Goal: Information Seeking & Learning: Understand process/instructions

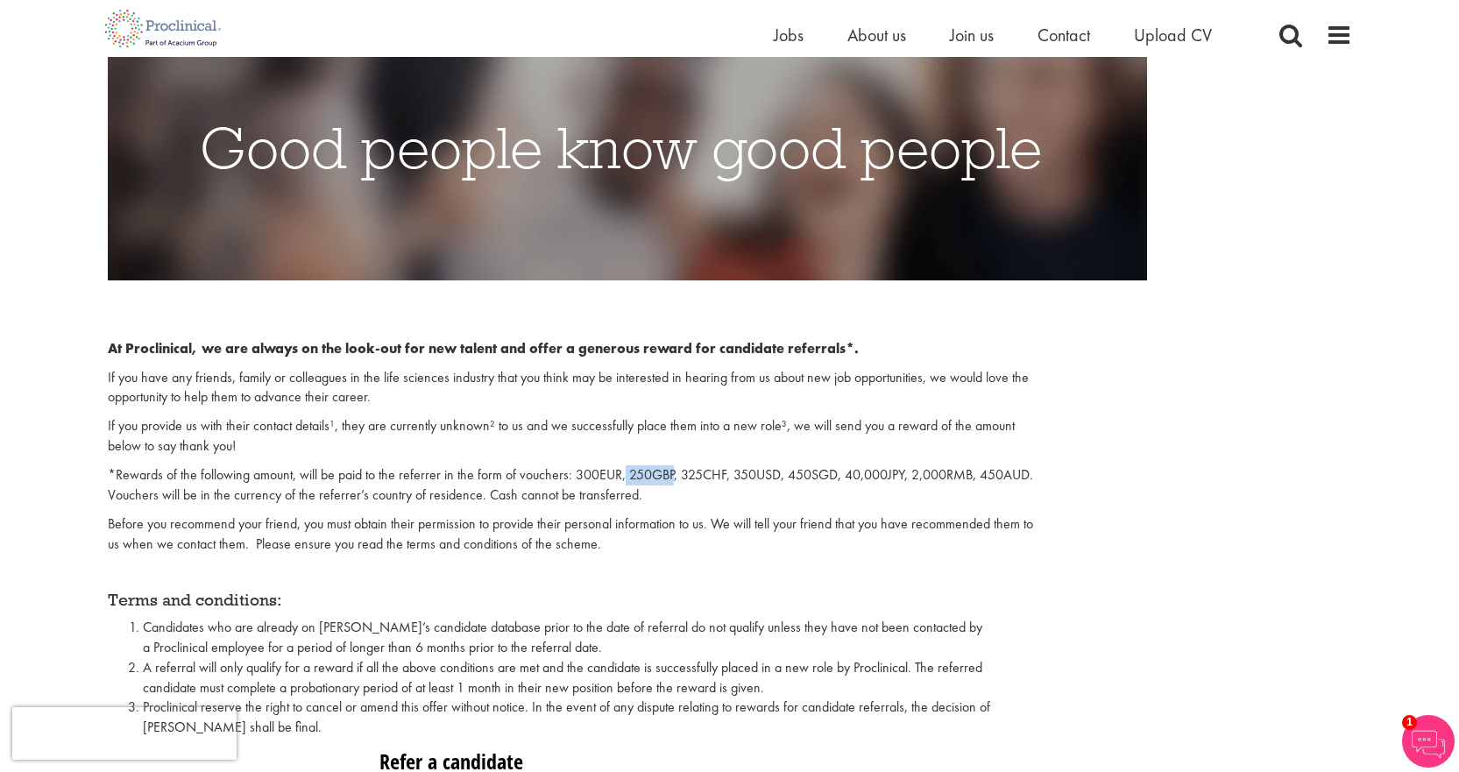
drag, startPoint x: 622, startPoint y: 476, endPoint x: 674, endPoint y: 475, distance: 51.7
click at [674, 475] on p "*Rewards of the following amount, will be paid to the referrer in the form of v…" at bounding box center [571, 485] width 927 height 40
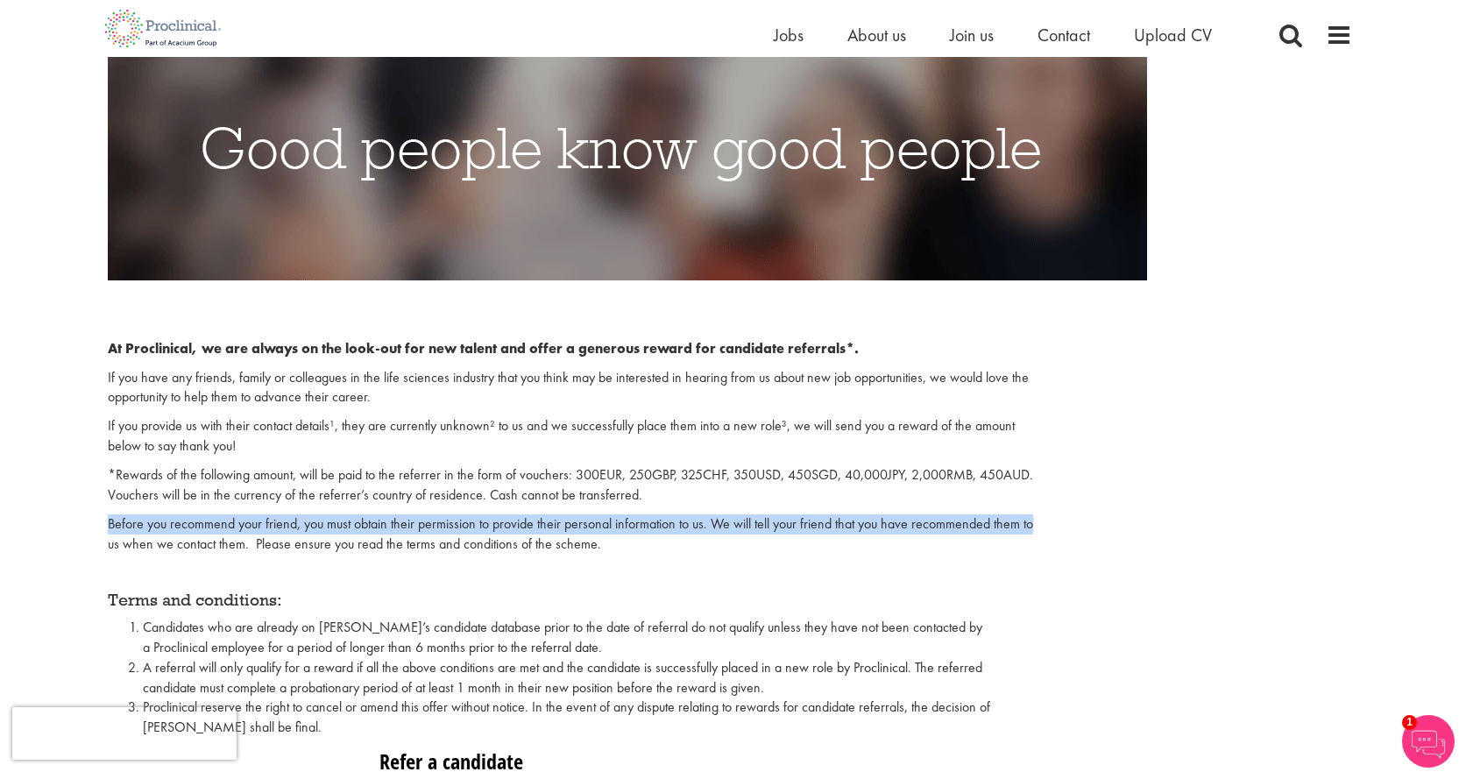
drag, startPoint x: 110, startPoint y: 528, endPoint x: 1072, endPoint y: 526, distance: 962.1
click at [1072, 526] on div "At Proclinical, we are always on the look-out for new talent and offer a genero…" at bounding box center [730, 517] width 1270 height 457
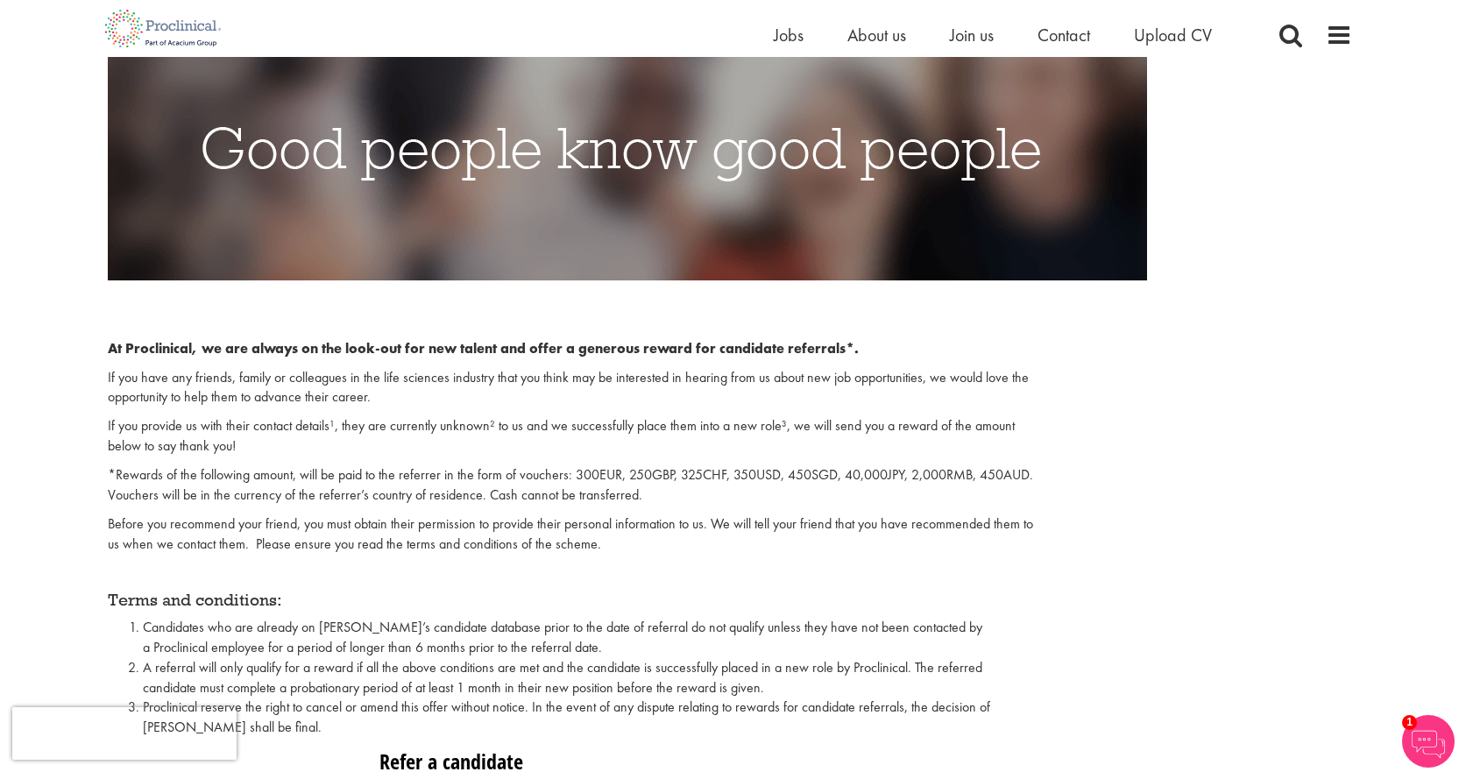
click at [986, 540] on p "Before you recommend your friend, you must obtain their permission to provide t…" at bounding box center [571, 534] width 927 height 40
drag, startPoint x: 723, startPoint y: 529, endPoint x: 1067, endPoint y: 527, distance: 344.3
click at [1067, 527] on div "At Proclinical, we are always on the look-out for new talent and offer a genero…" at bounding box center [730, 517] width 1270 height 457
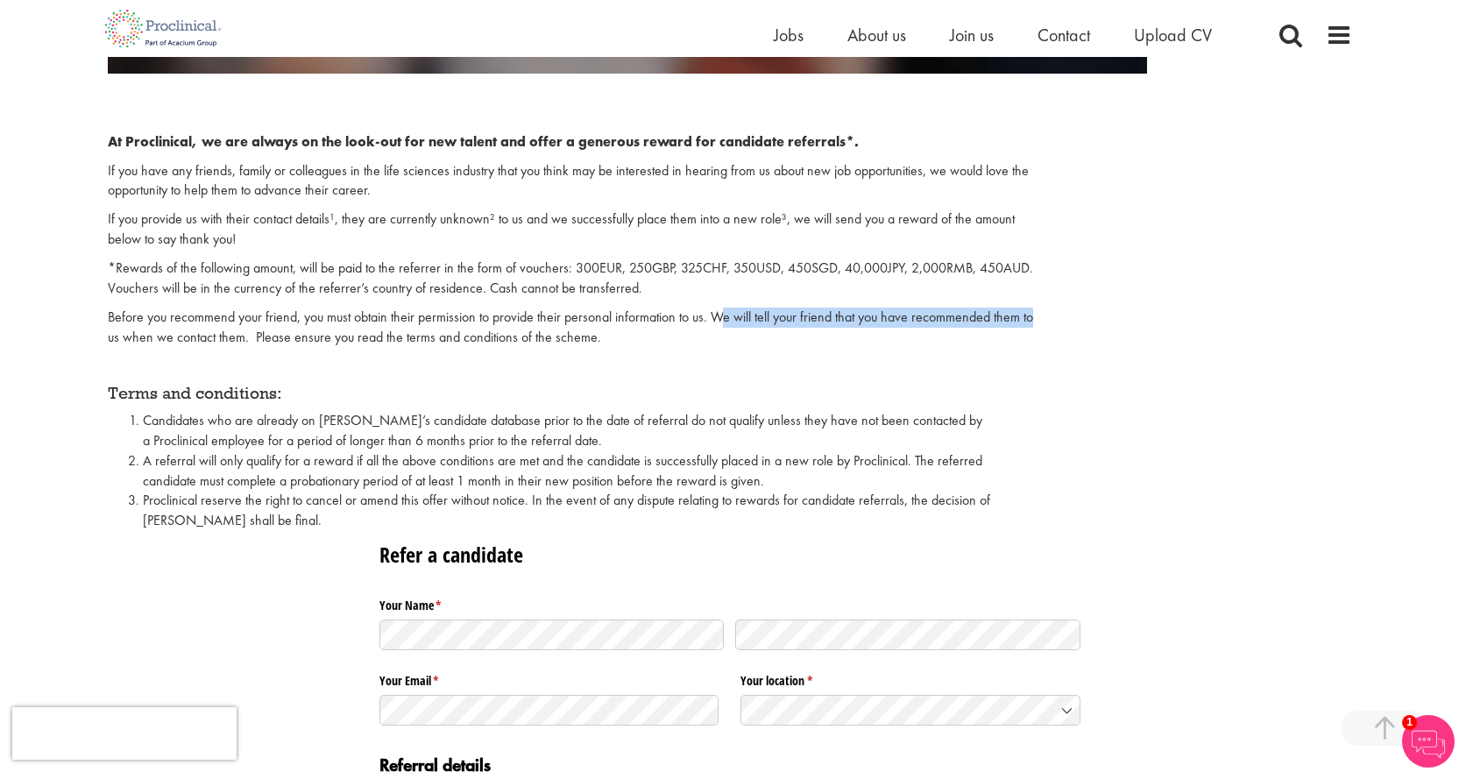
scroll to position [526, 0]
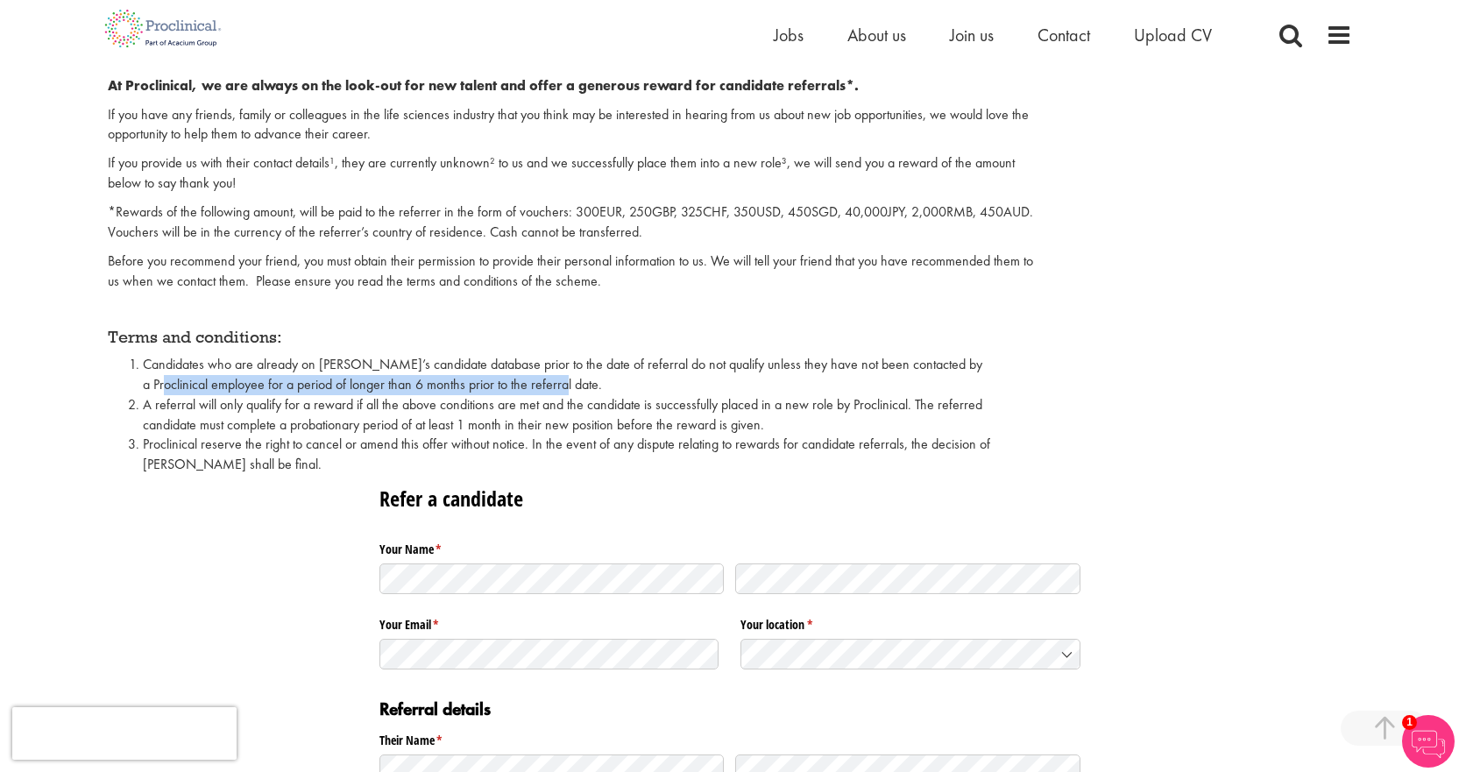
drag, startPoint x: 177, startPoint y: 387, endPoint x: 577, endPoint y: 387, distance: 399.5
click at [577, 387] on span "Candidates who are already on [PERSON_NAME]’s candidate database prior to the d…" at bounding box center [562, 374] width 839 height 39
click at [577, 386] on span "Candidates who are already on [PERSON_NAME]’s candidate database prior to the d…" at bounding box center [562, 374] width 839 height 39
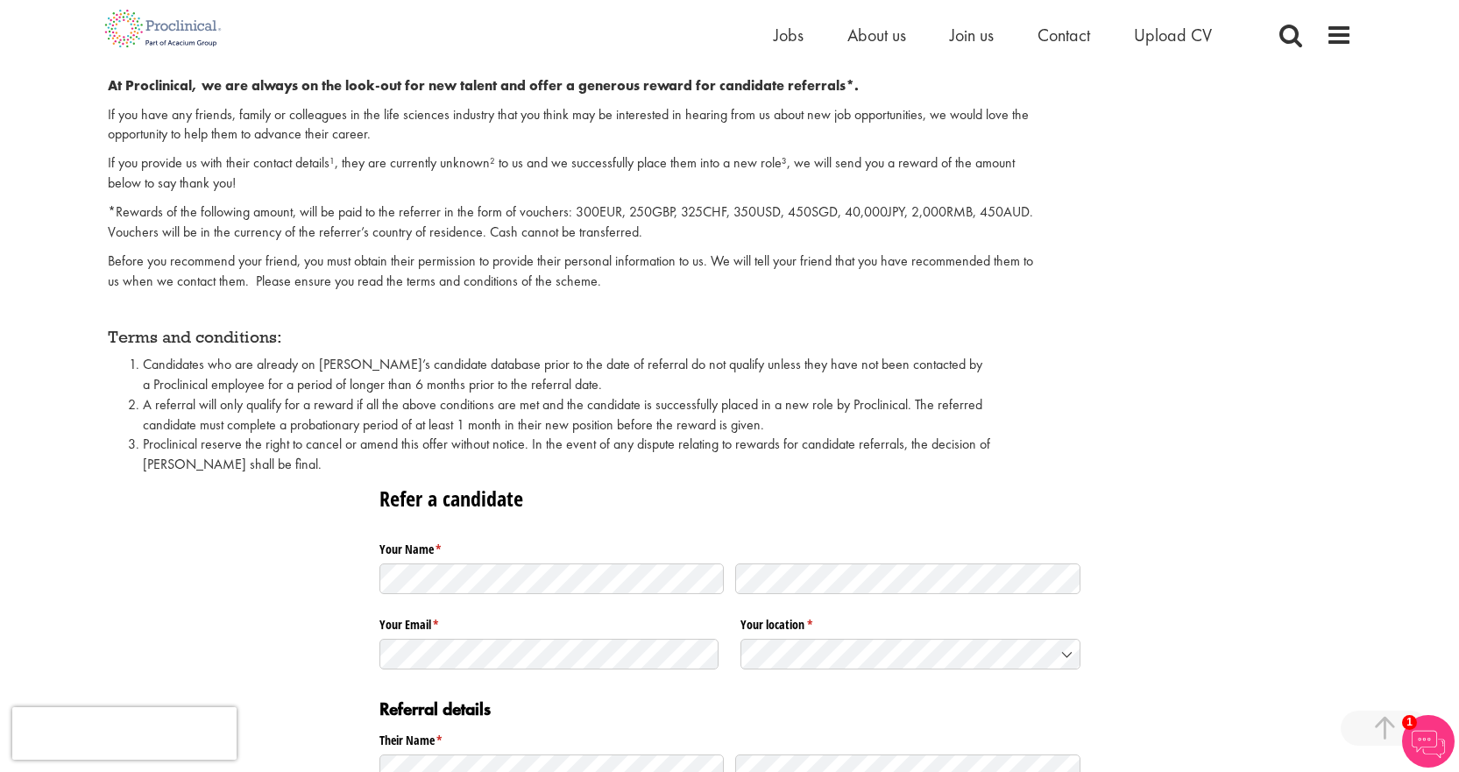
click at [466, 405] on li "A referral will only qualify for a reward if all the above conditions are met a…" at bounding box center [589, 415] width 892 height 40
drag, startPoint x: 150, startPoint y: 422, endPoint x: 443, endPoint y: 421, distance: 293.5
click at [443, 421] on li "A referral will only qualify for a reward if all the above conditions are met a…" at bounding box center [589, 415] width 892 height 40
click at [470, 437] on li "Proclinical reserve the right to cancel or amend this offer without notice. In …" at bounding box center [589, 455] width 892 height 40
drag, startPoint x: 402, startPoint y: 423, endPoint x: 795, endPoint y: 424, distance: 392.5
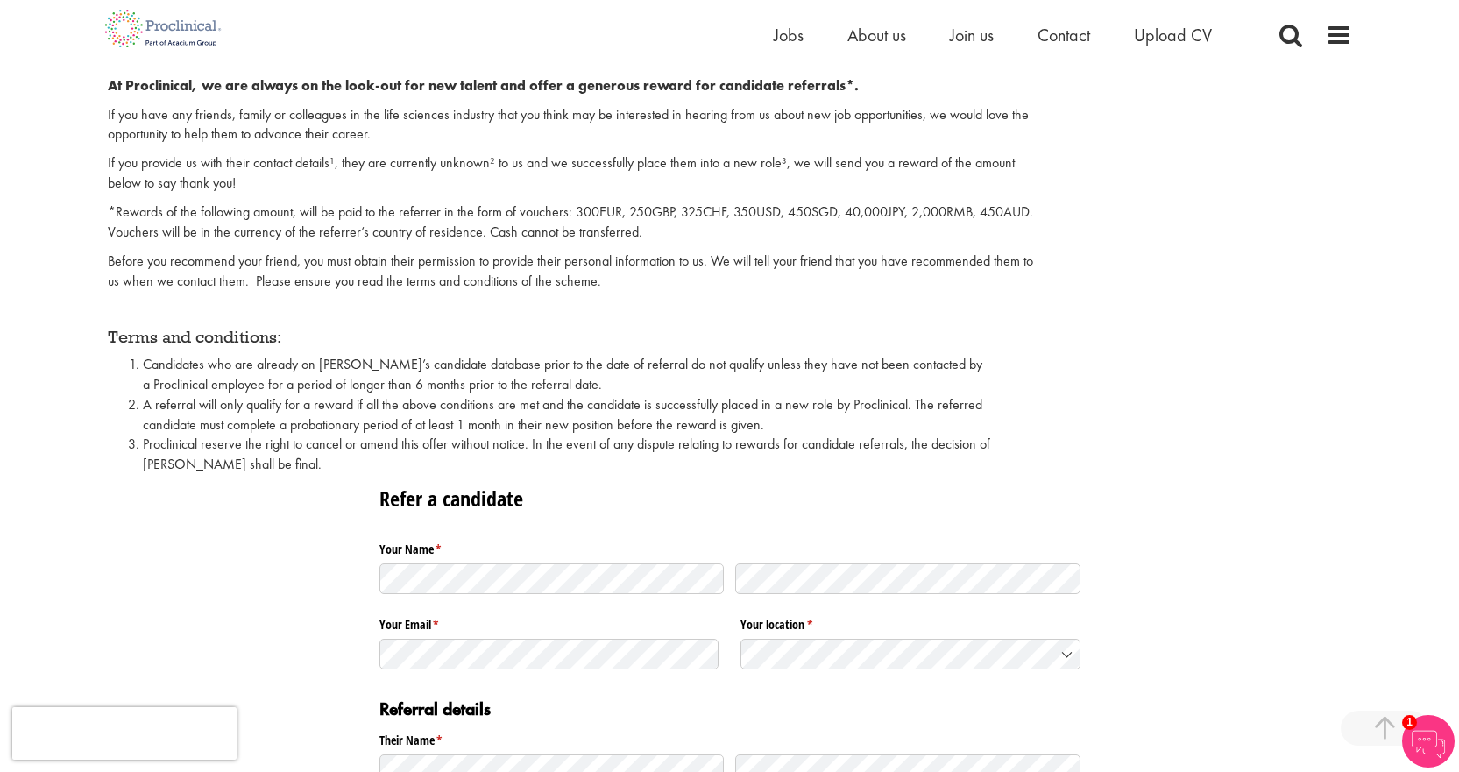
click at [795, 424] on li "A referral will only qualify for a reward if all the above conditions are met a…" at bounding box center [589, 415] width 892 height 40
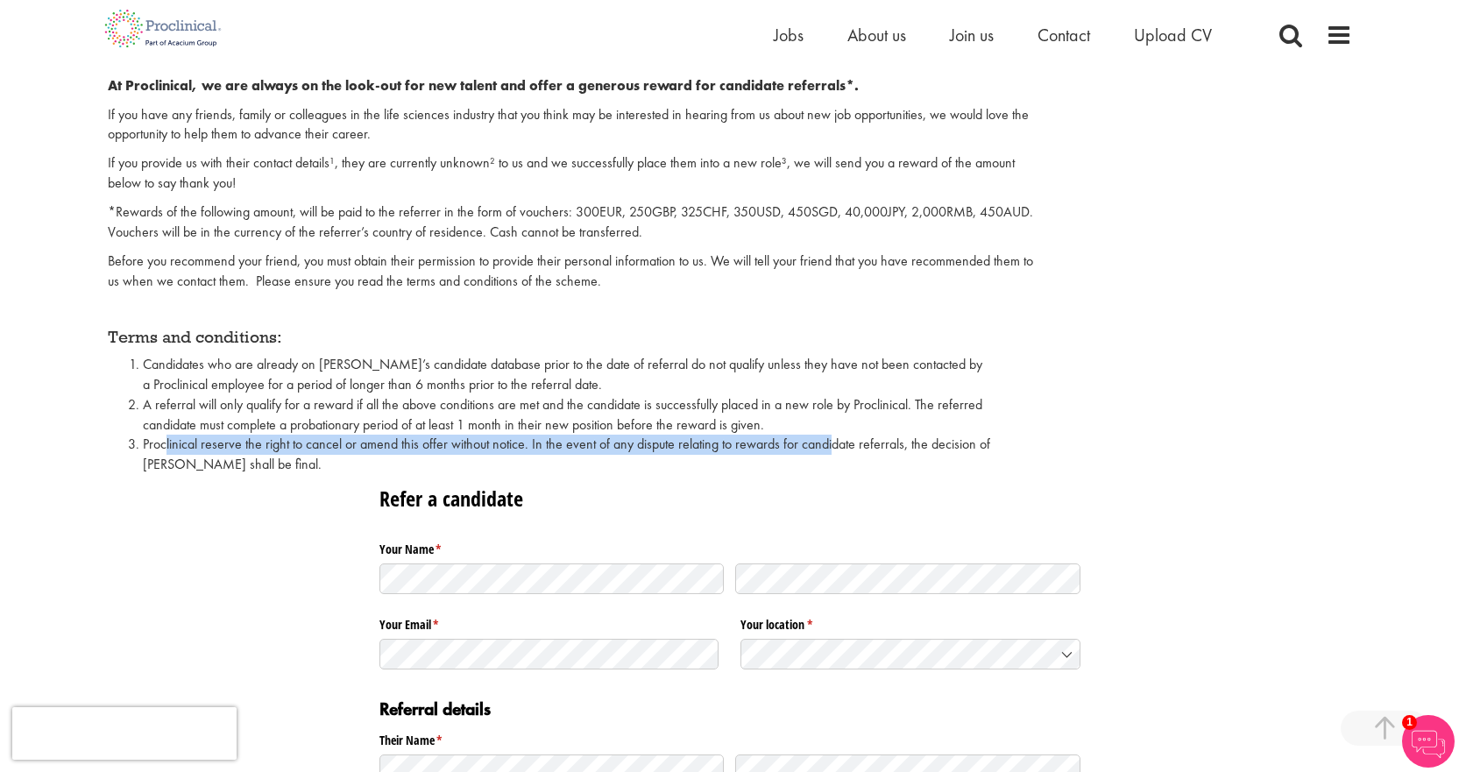
drag, startPoint x: 167, startPoint y: 443, endPoint x: 828, endPoint y: 442, distance: 660.6
click at [828, 442] on li "Proclinical reserve the right to cancel or amend this offer without notice. In …" at bounding box center [589, 455] width 892 height 40
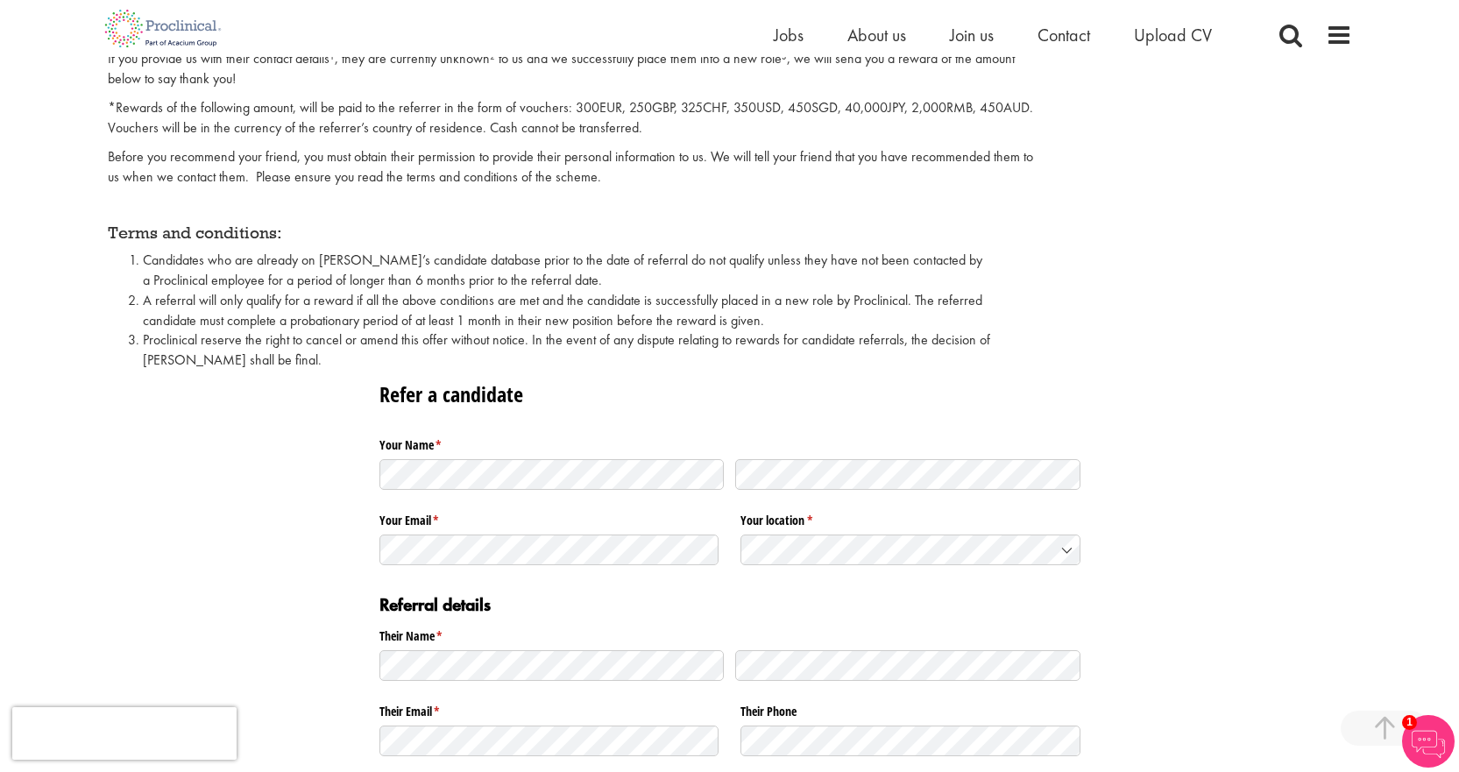
scroll to position [613, 0]
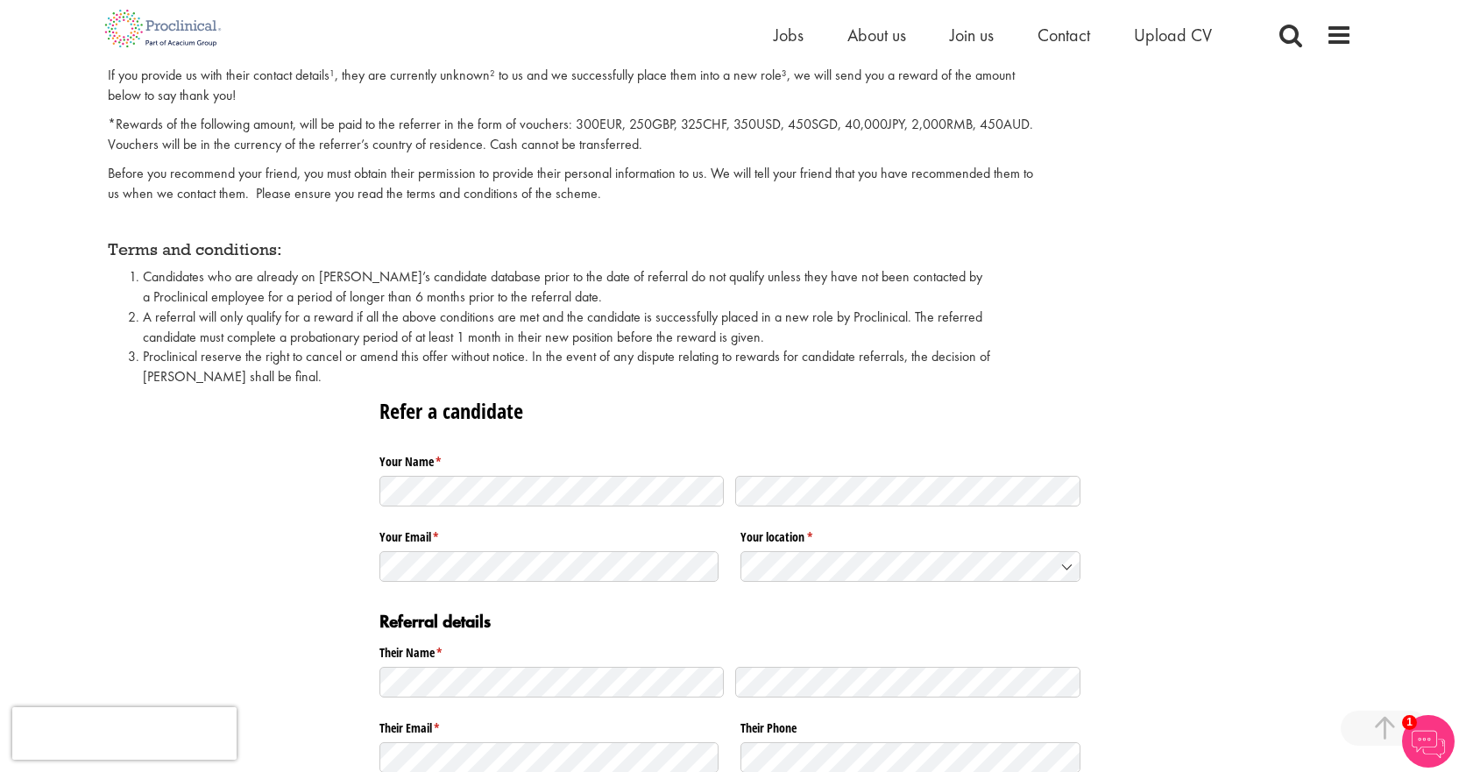
drag, startPoint x: 768, startPoint y: 342, endPoint x: 118, endPoint y: 316, distance: 649.8
click at [118, 316] on ol "Candidates who are already on [PERSON_NAME]’s candidate database prior to the d…" at bounding box center [571, 327] width 927 height 120
copy li "A referral will only qualify for a reward if all the above conditions are met a…"
